Goal: Task Accomplishment & Management: Use online tool/utility

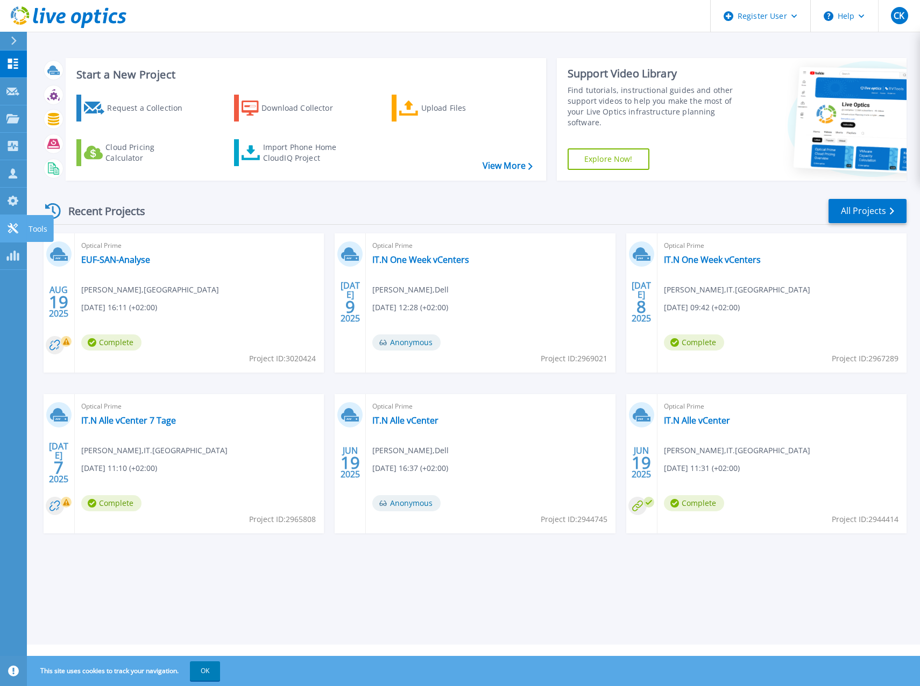
click at [8, 229] on icon at bounding box center [12, 228] width 13 height 10
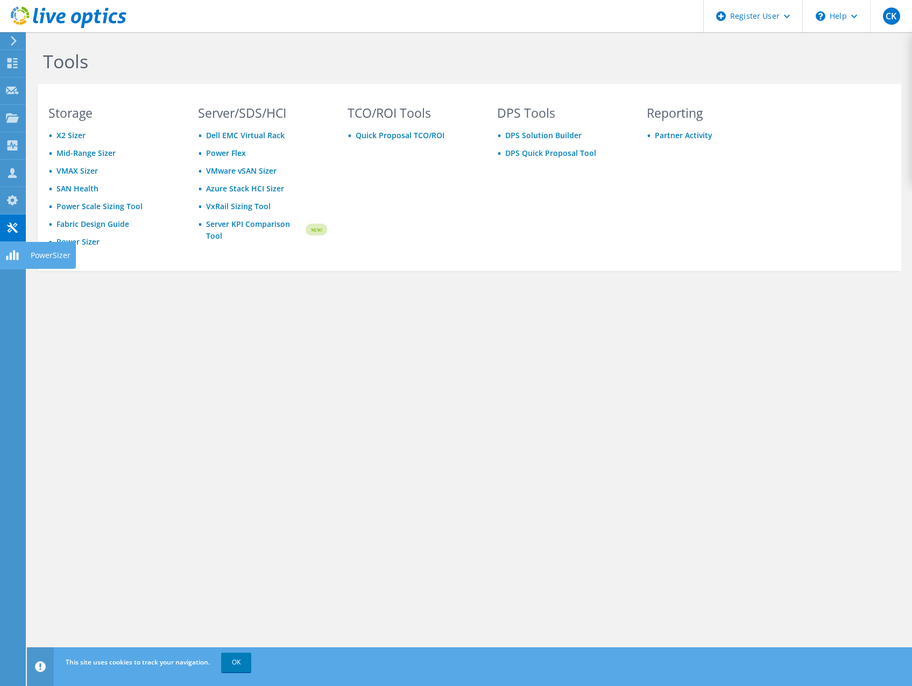
click at [16, 255] on icon at bounding box center [12, 255] width 13 height 10
click at [8, 67] on use at bounding box center [13, 63] width 10 height 10
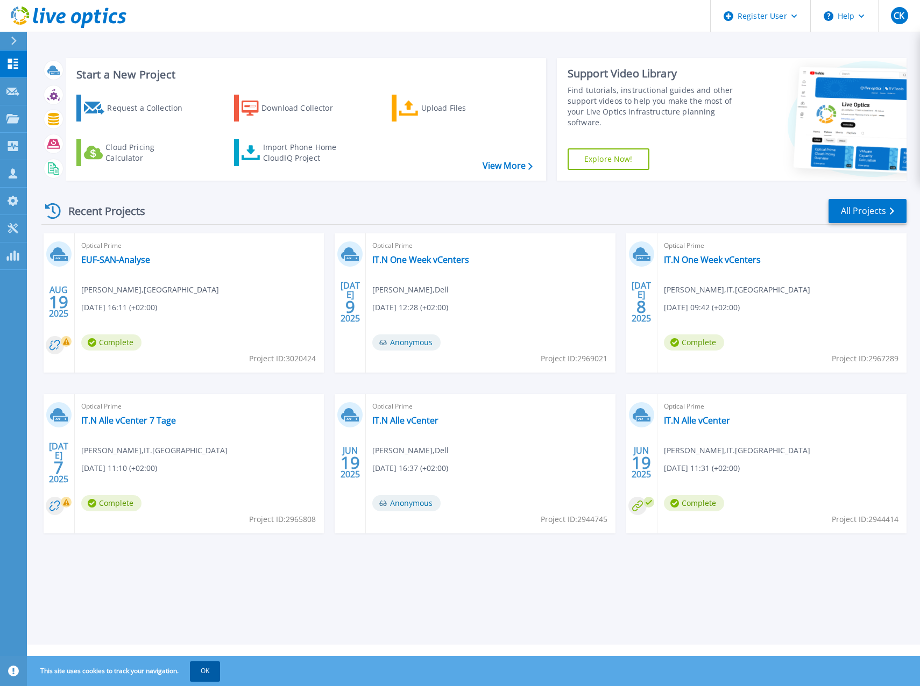
click at [207, 667] on button "OK" at bounding box center [205, 671] width 30 height 19
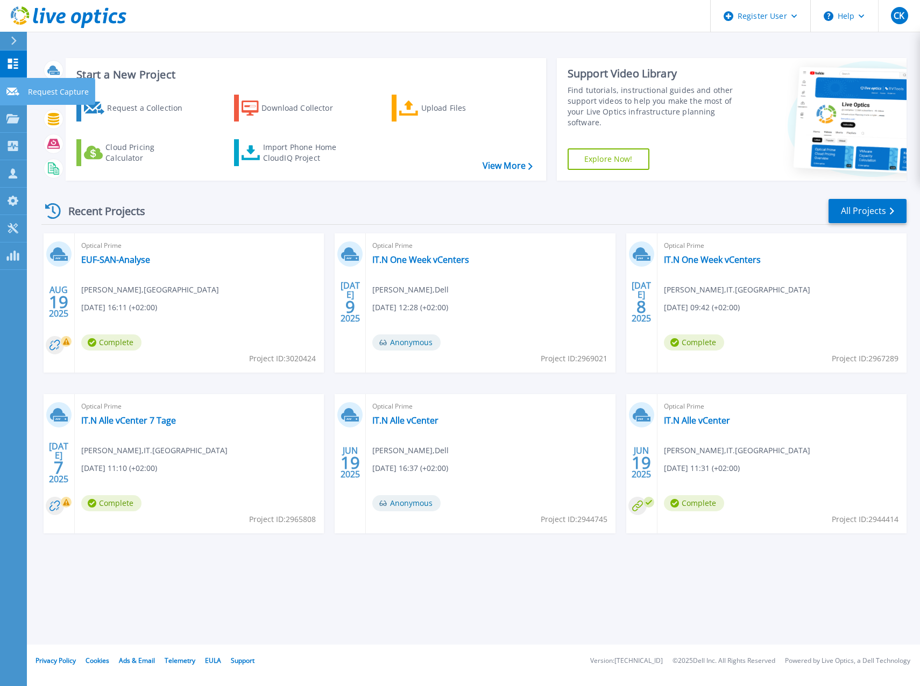
click at [13, 95] on icon at bounding box center [12, 92] width 13 height 8
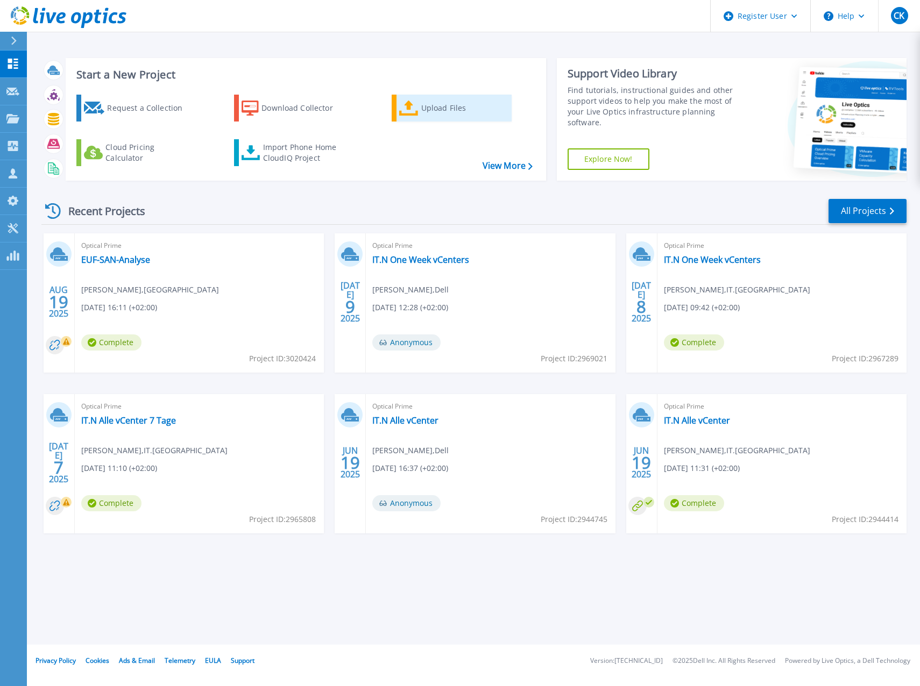
click at [424, 112] on div "Upload Files" at bounding box center [464, 108] width 86 height 22
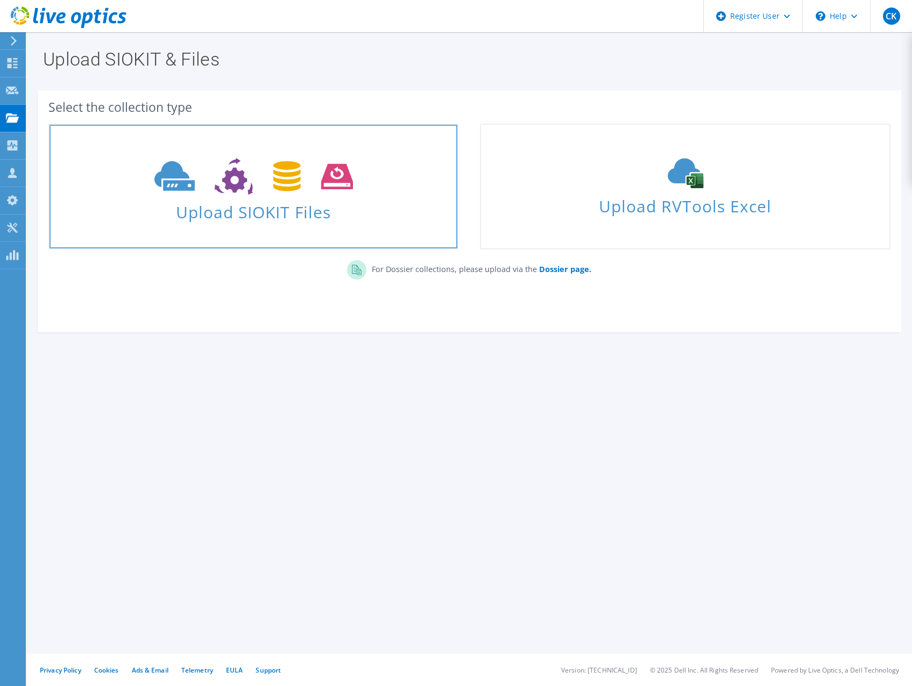
click at [228, 191] on icon at bounding box center [253, 176] width 198 height 37
